Goal: Task Accomplishment & Management: Use online tool/utility

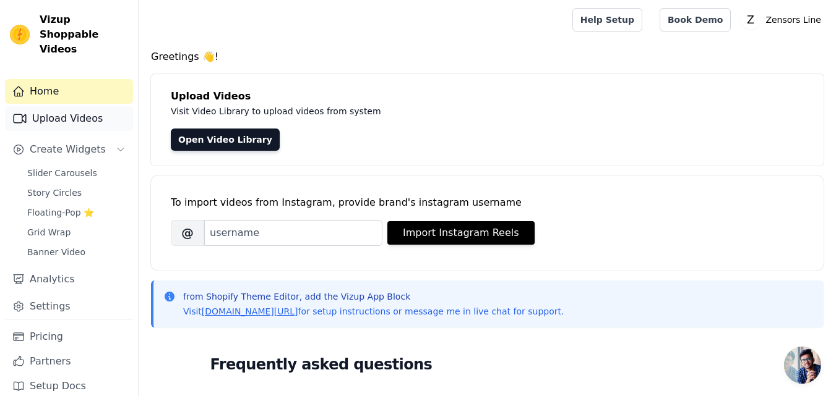
click at [74, 106] on link "Upload Videos" at bounding box center [69, 118] width 128 height 25
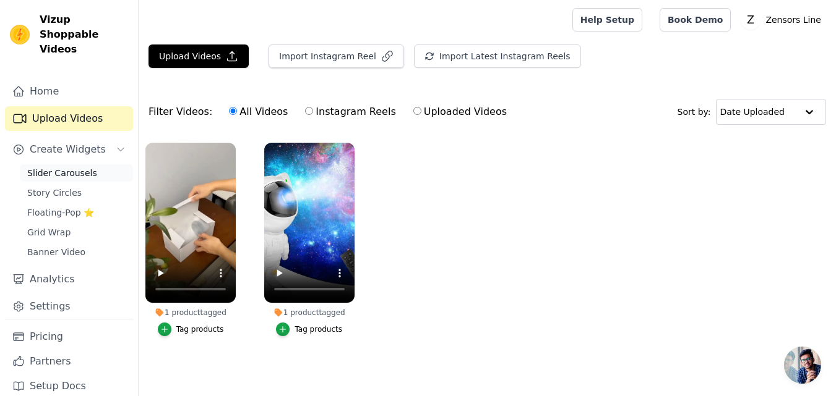
click at [76, 167] on span "Slider Carousels" at bounding box center [62, 173] width 70 height 12
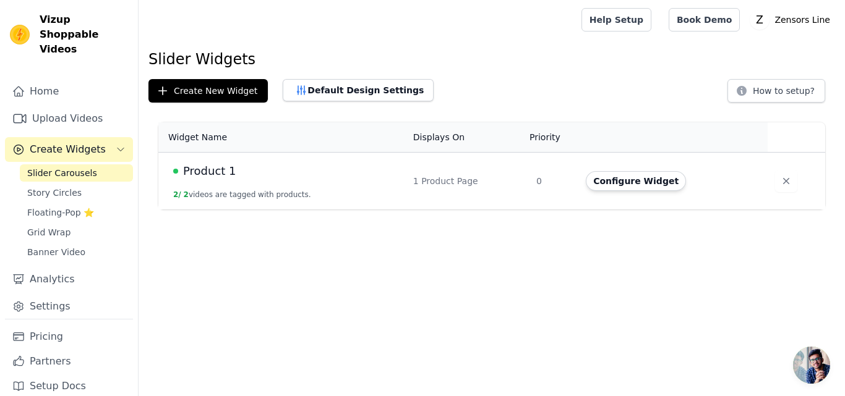
click at [432, 181] on div "1 Product Page" at bounding box center [467, 181] width 108 height 12
drag, startPoint x: 168, startPoint y: 163, endPoint x: 220, endPoint y: 175, distance: 52.8
click at [168, 163] on td "Product 1 2 / 2 videos are tagged with products." at bounding box center [281, 182] width 247 height 58
click at [606, 176] on button "Configure Widget" at bounding box center [636, 181] width 100 height 20
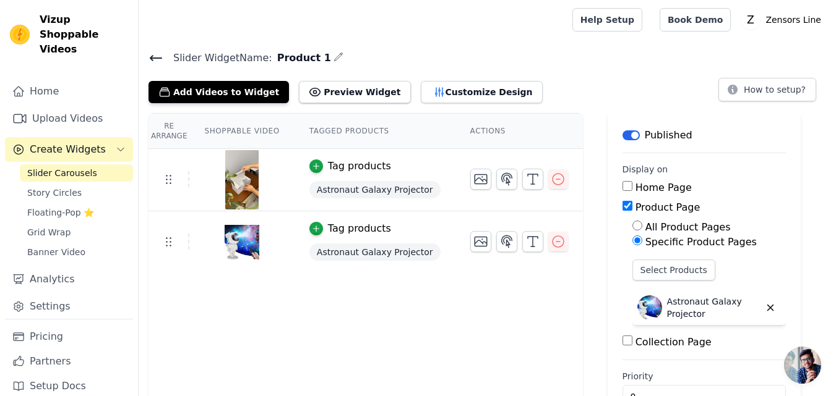
scroll to position [36, 0]
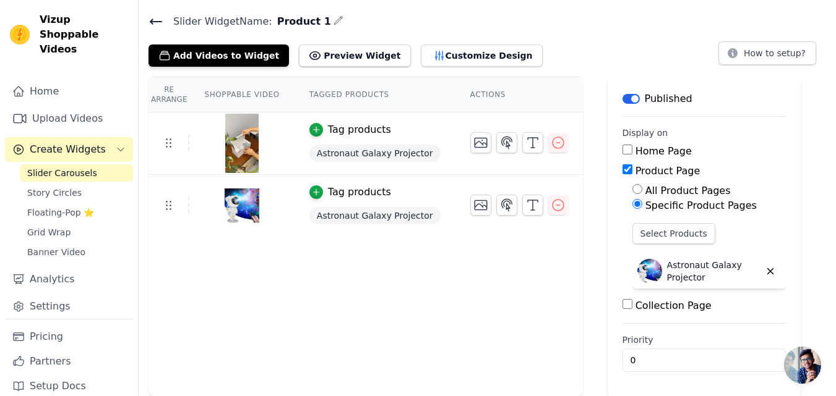
click at [622, 147] on input "Home Page" at bounding box center [627, 150] width 10 height 10
checkbox input "true"
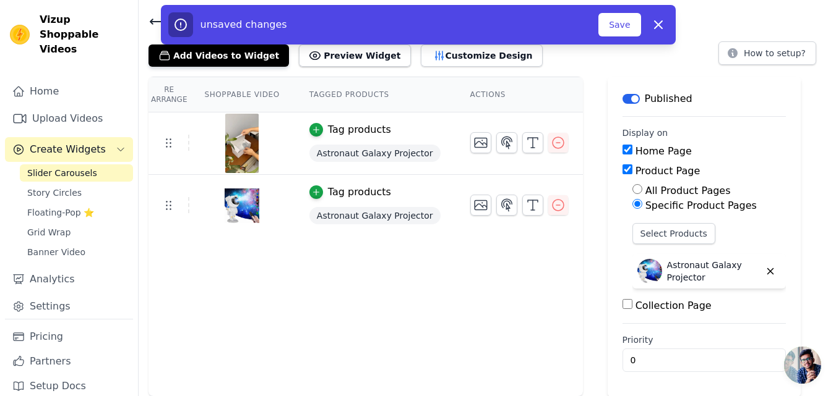
click at [622, 172] on input "Product Page" at bounding box center [627, 170] width 10 height 10
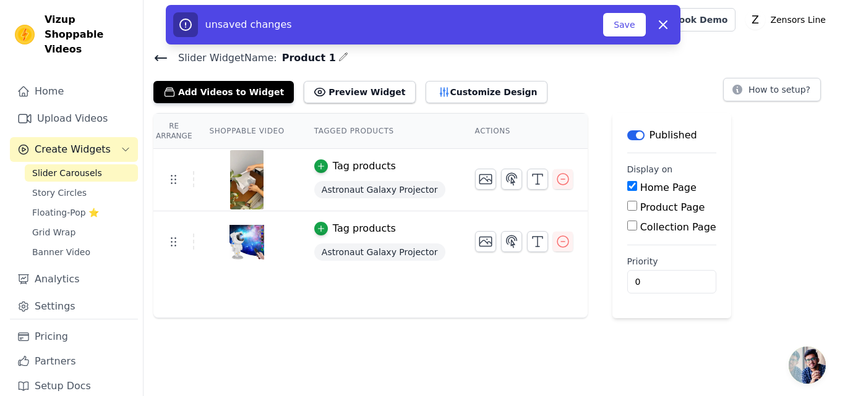
scroll to position [0, 0]
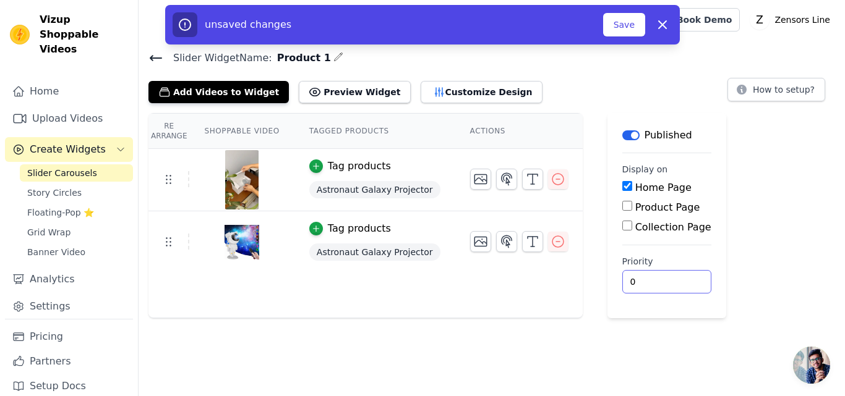
click at [639, 275] on input "0" at bounding box center [666, 282] width 89 height 24
drag, startPoint x: 795, startPoint y: 216, endPoint x: 672, endPoint y: 234, distance: 125.1
click at [795, 216] on div "Re Arrange Shoppable Video Tagged Products Actions Tag products Astronaut Galax…" at bounding box center [492, 215] width 706 height 205
click at [332, 95] on button "Preview Widget" at bounding box center [354, 92] width 111 height 22
click at [622, 204] on input "Product Page" at bounding box center [627, 206] width 10 height 10
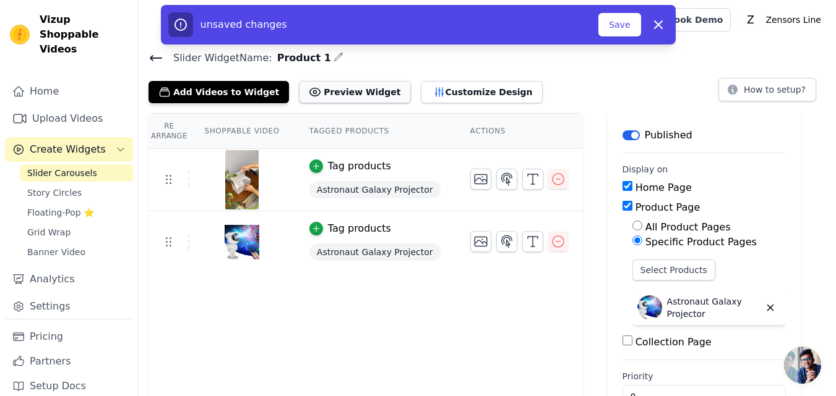
click at [334, 98] on button "Preview Widget" at bounding box center [354, 92] width 111 height 22
click at [784, 157] on div "Re Arrange Shoppable Video Tagged Products Actions Tag products Astronaut Galax…" at bounding box center [487, 273] width 697 height 320
click at [598, 84] on div "Add Videos to Widget Preview Widget Customize Design How to setup?" at bounding box center [486, 89] width 677 height 27
click at [779, 92] on button "How to setup?" at bounding box center [767, 90] width 98 height 24
click at [622, 205] on input "Product Page" at bounding box center [627, 206] width 10 height 10
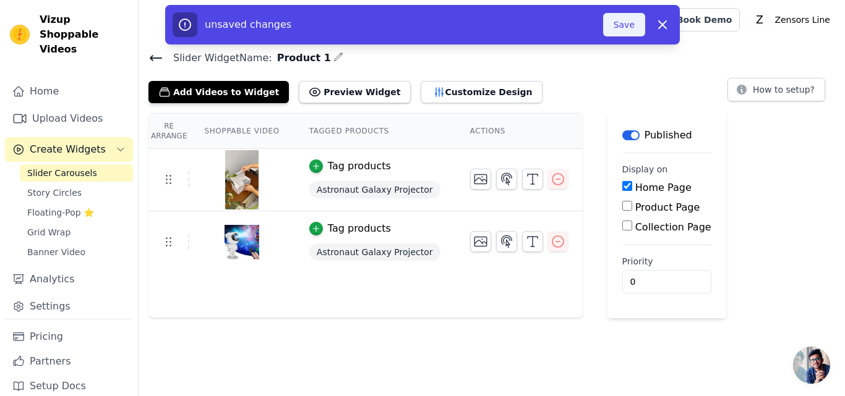
click at [606, 24] on button "Save" at bounding box center [624, 25] width 42 height 24
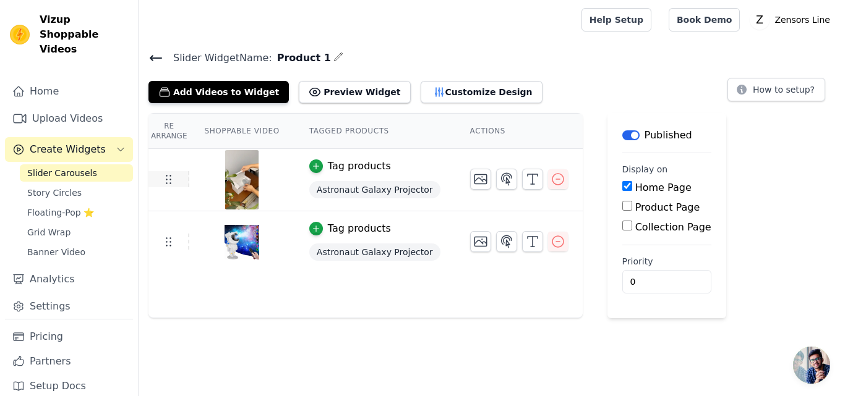
click at [158, 183] on td at bounding box center [168, 179] width 41 height 16
click at [267, 185] on div at bounding box center [241, 179] width 103 height 59
click at [545, 82] on div "Add Videos to Widget Preview Widget Customize Design How to setup?" at bounding box center [491, 89] width 687 height 27
click at [622, 208] on input "Product Page" at bounding box center [627, 206] width 10 height 10
checkbox input "true"
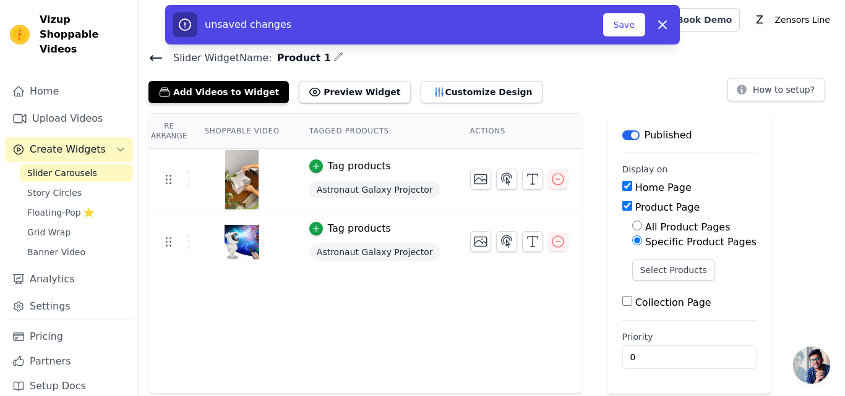
click at [622, 187] on input "Home Page" at bounding box center [627, 186] width 10 height 10
checkbox input "false"
click at [632, 225] on input "All Product Pages" at bounding box center [637, 226] width 10 height 10
radio input "true"
click at [622, 258] on input "Collection Page" at bounding box center [627, 260] width 10 height 10
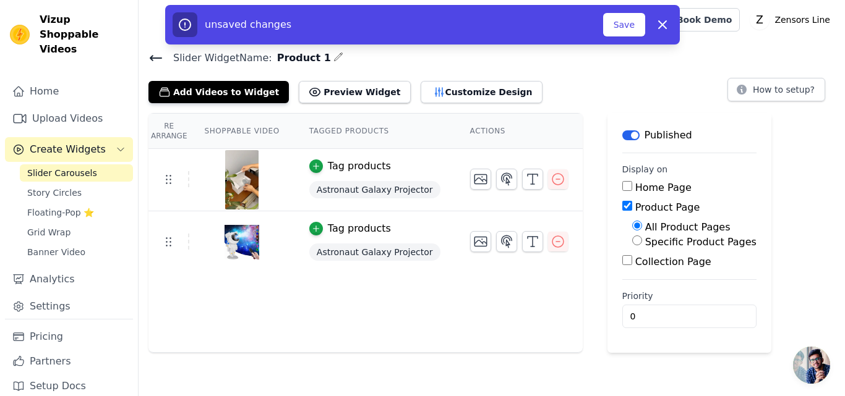
checkbox input "true"
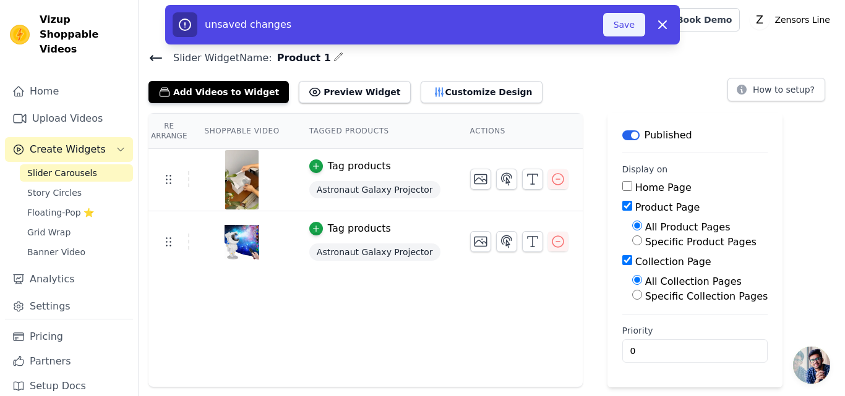
click at [614, 22] on button "Save" at bounding box center [624, 25] width 42 height 24
